Goal: Navigation & Orientation: Find specific page/section

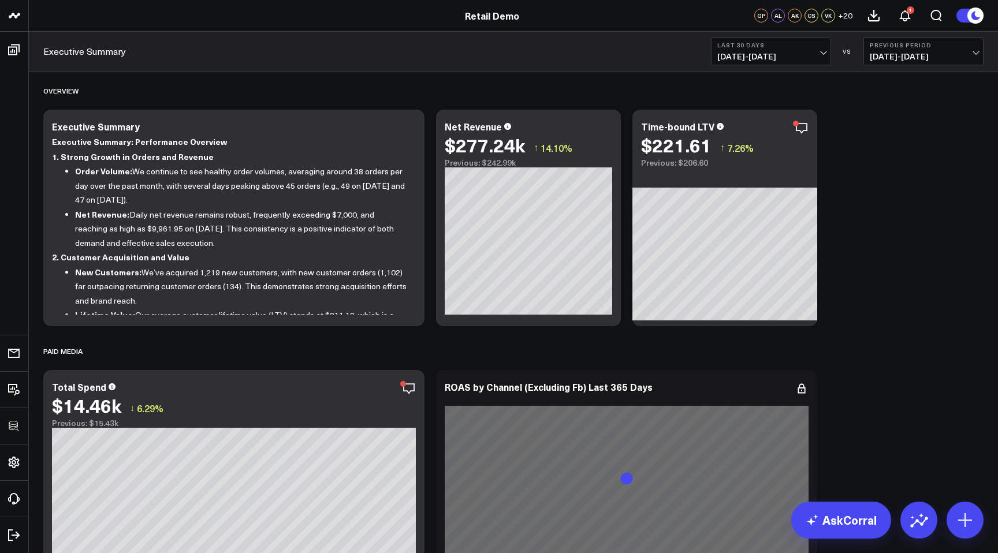
click at [849, 15] on span "+ 20" at bounding box center [845, 16] width 14 height 8
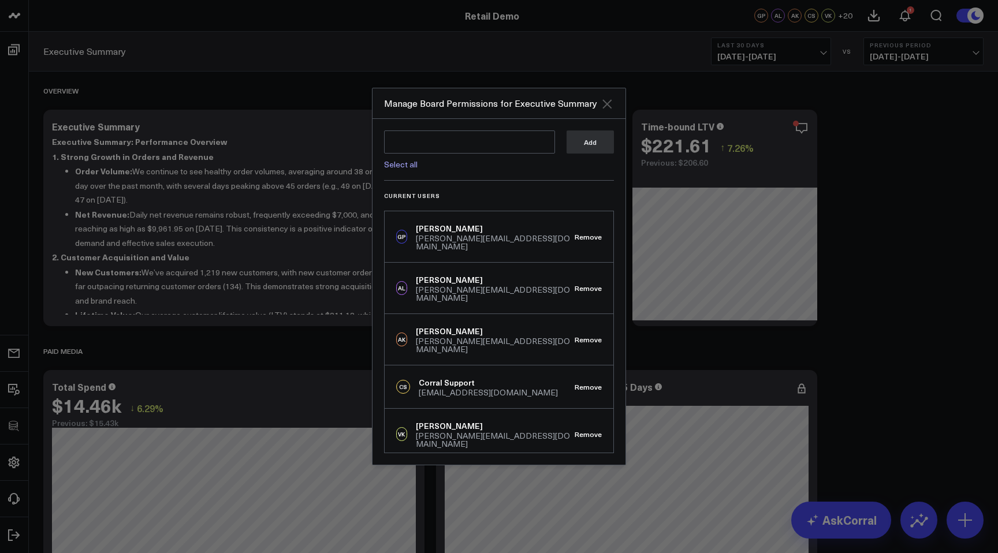
click at [610, 107] on icon "Close" at bounding box center [606, 103] width 9 height 9
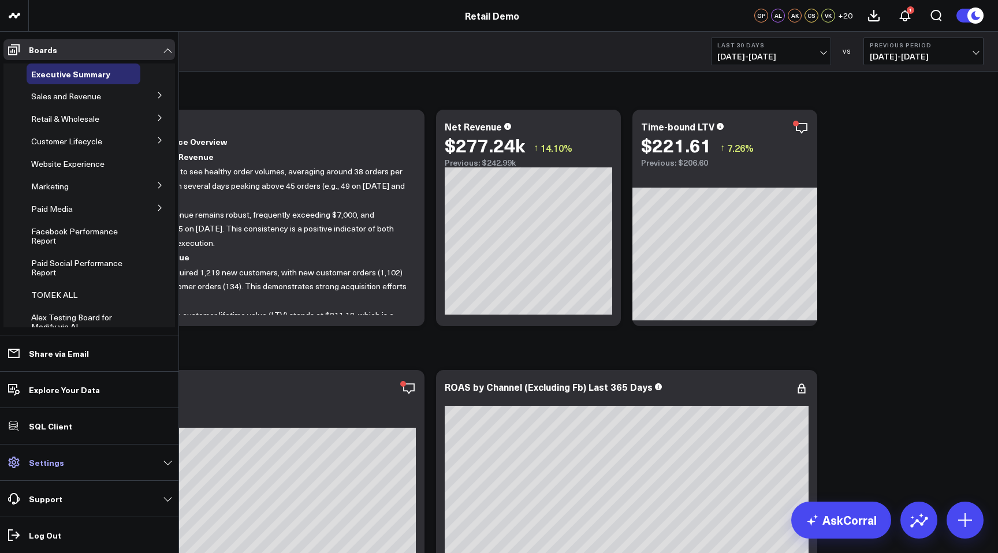
click at [27, 461] on link "Settings" at bounding box center [88, 462] width 171 height 21
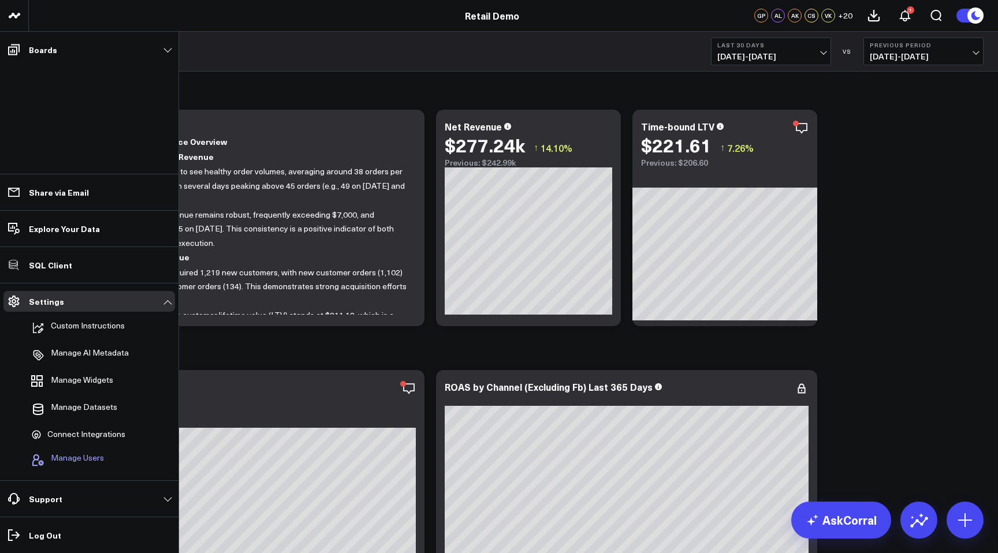
click at [53, 458] on span "Manage Users" at bounding box center [77, 460] width 53 height 14
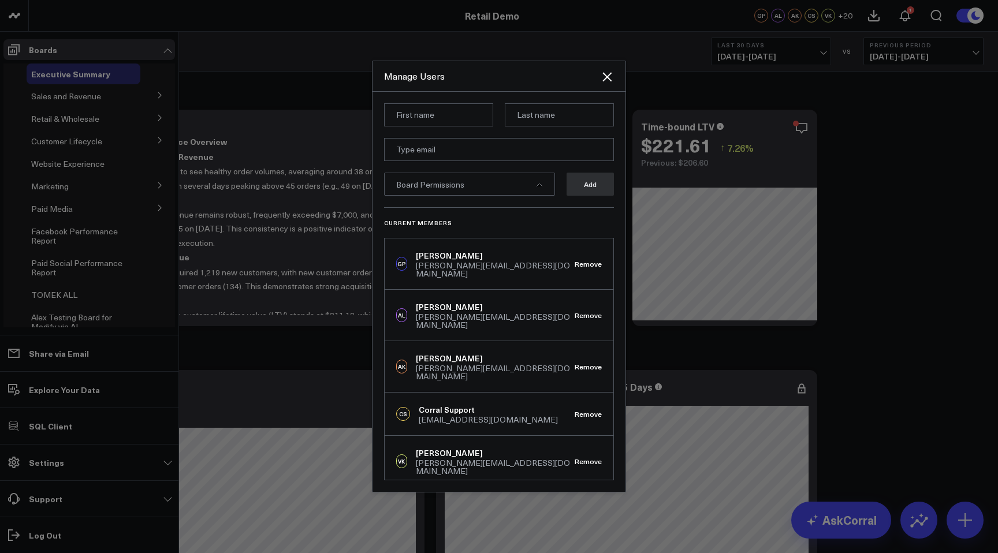
click at [266, 177] on div at bounding box center [499, 276] width 998 height 553
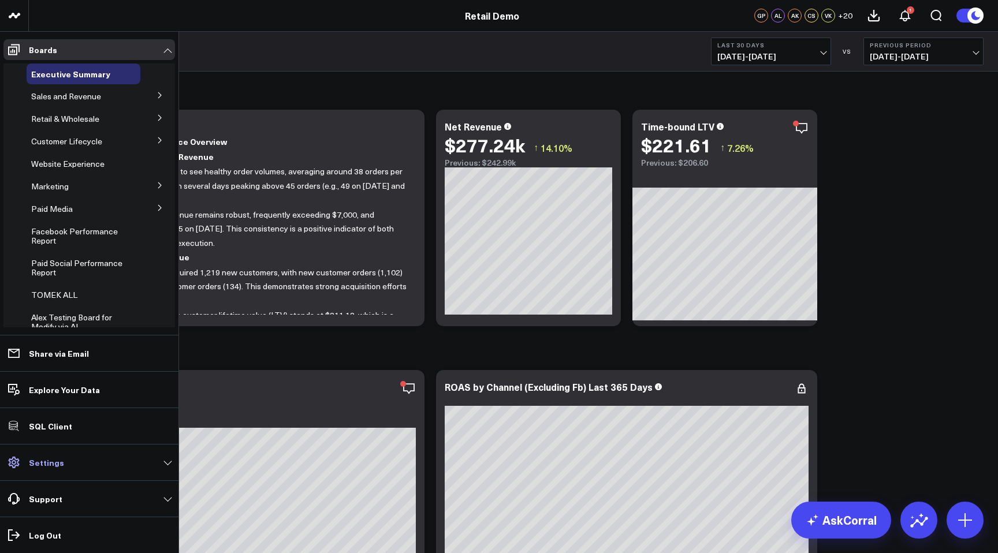
click at [54, 464] on p "Settings" at bounding box center [46, 462] width 35 height 9
click at [60, 462] on p "Settings" at bounding box center [46, 462] width 35 height 9
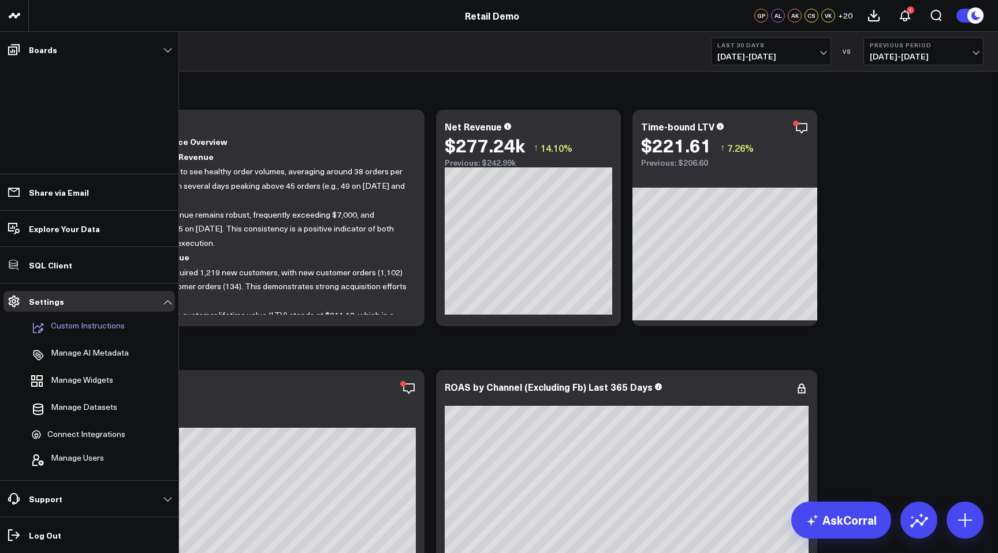
click at [99, 332] on p "Custom Instructions" at bounding box center [88, 328] width 74 height 14
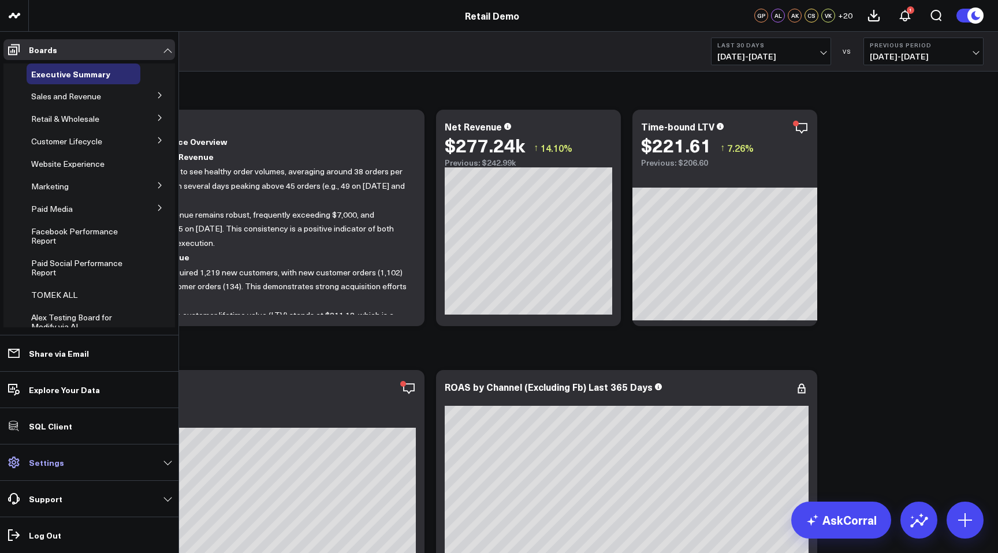
click at [49, 472] on link "Settings" at bounding box center [88, 462] width 171 height 21
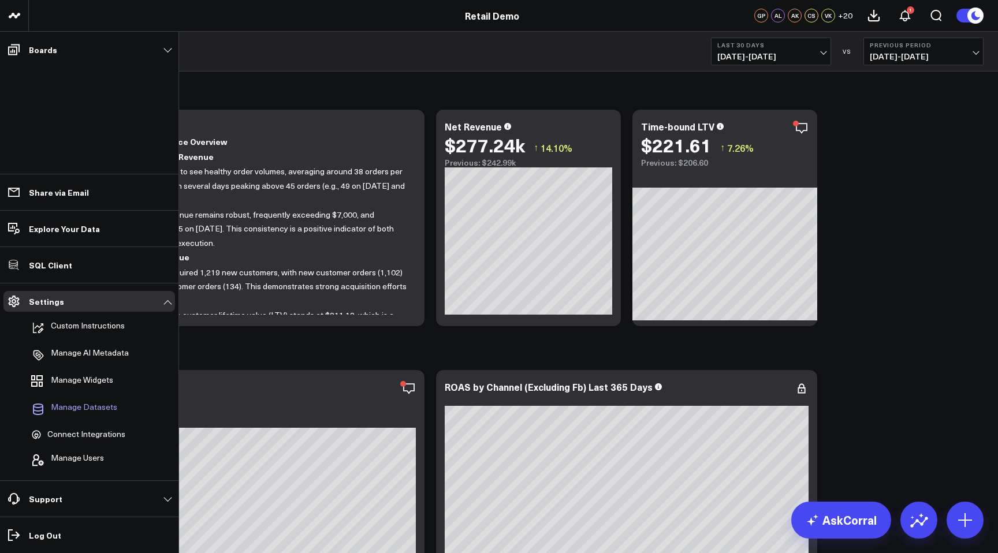
click at [101, 412] on span "Manage Datasets" at bounding box center [84, 409] width 66 height 14
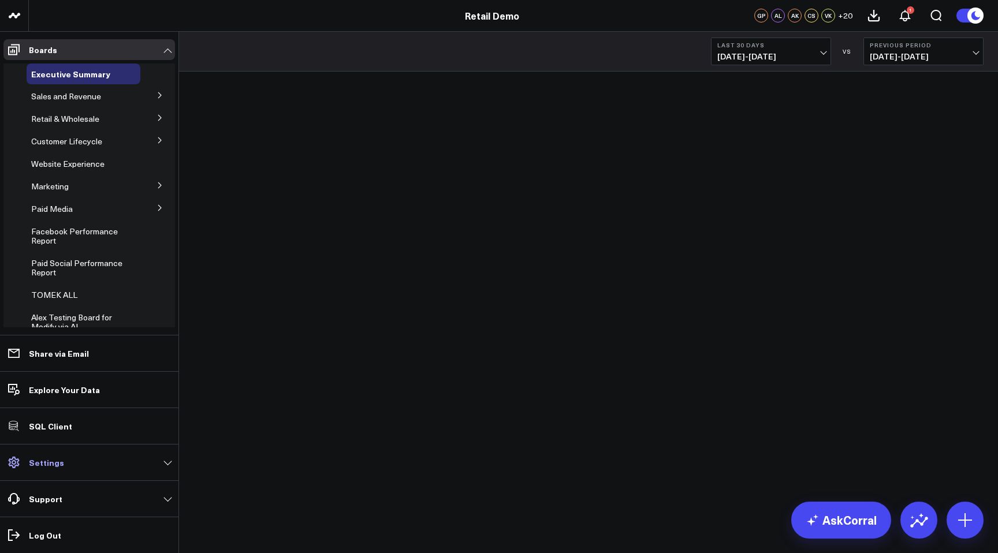
click at [46, 461] on p "Settings" at bounding box center [46, 462] width 35 height 9
click at [58, 466] on p "Settings" at bounding box center [46, 462] width 35 height 9
click at [65, 468] on link "Settings" at bounding box center [88, 462] width 171 height 21
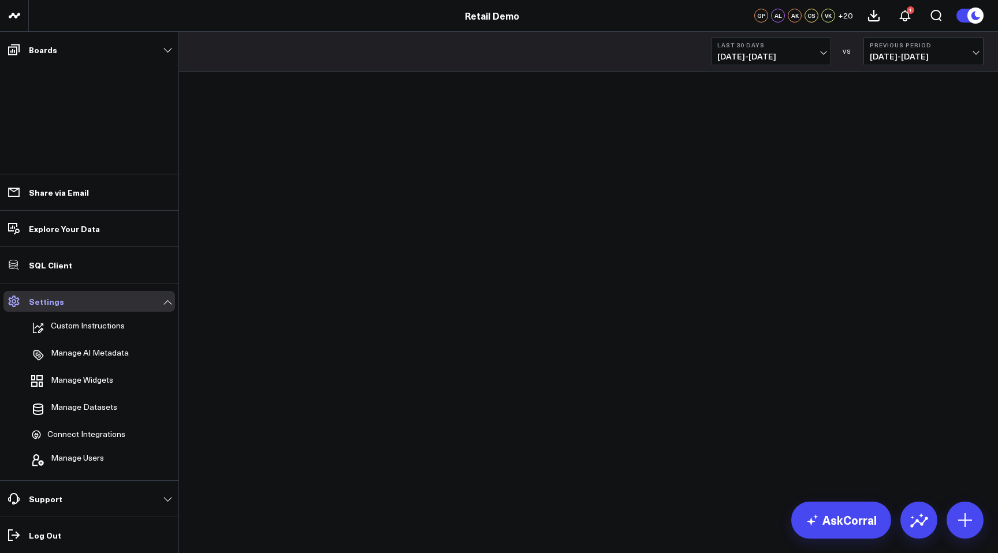
click at [124, 303] on link "Settings" at bounding box center [88, 301] width 171 height 21
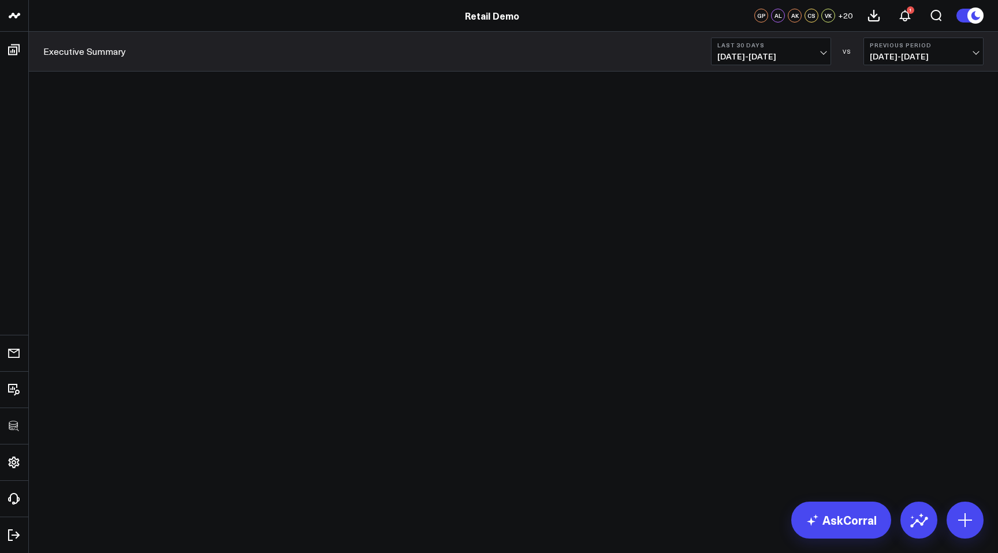
click at [841, 12] on span "+ 20" at bounding box center [845, 16] width 14 height 8
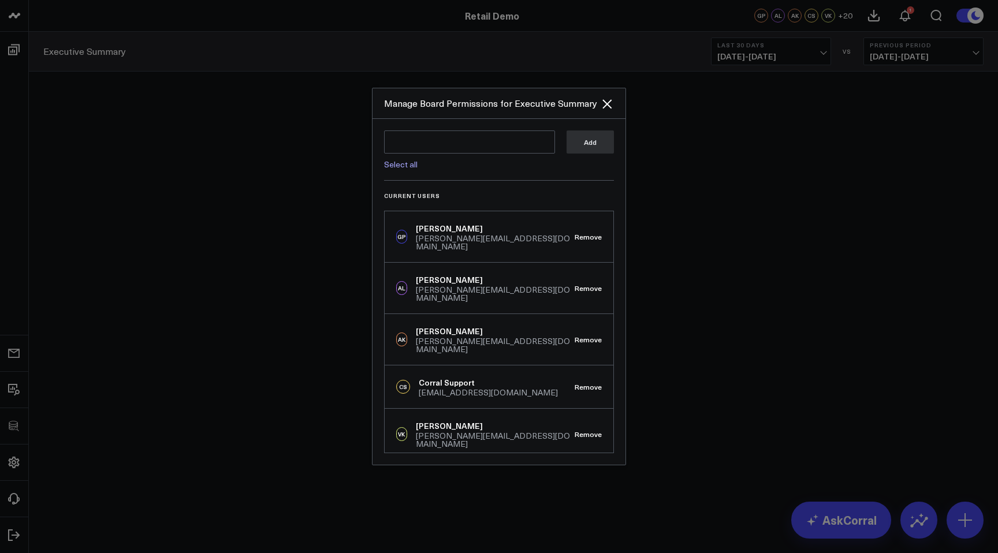
click at [725, 299] on div at bounding box center [499, 276] width 998 height 553
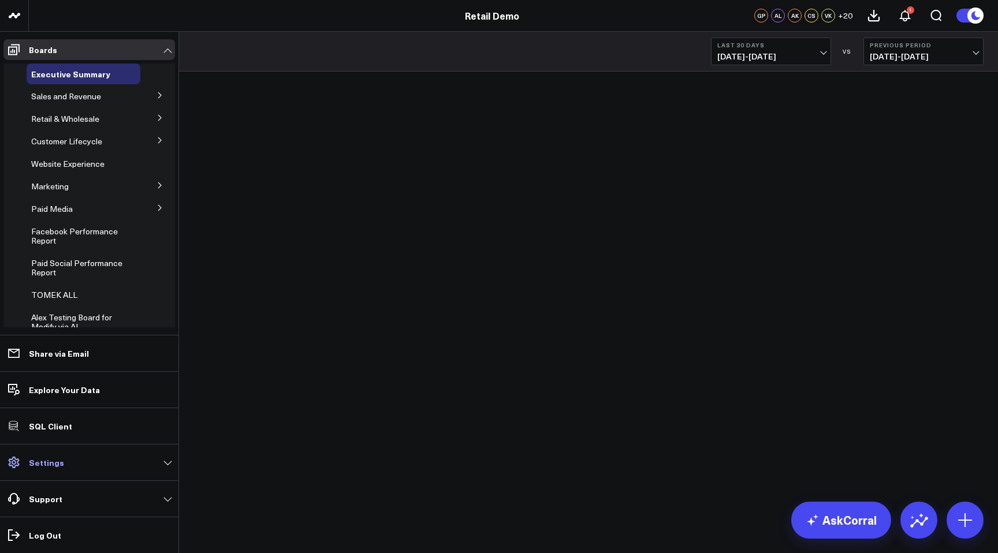
click at [47, 467] on p "Settings" at bounding box center [46, 462] width 35 height 9
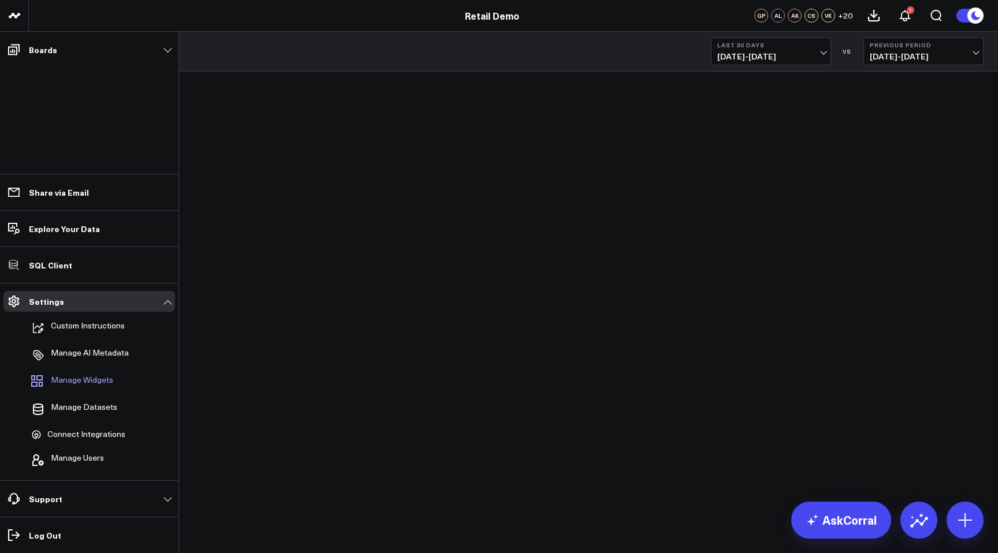
click at [98, 383] on span "Manage Widgets" at bounding box center [82, 382] width 62 height 14
